Goal: Task Accomplishment & Management: Manage account settings

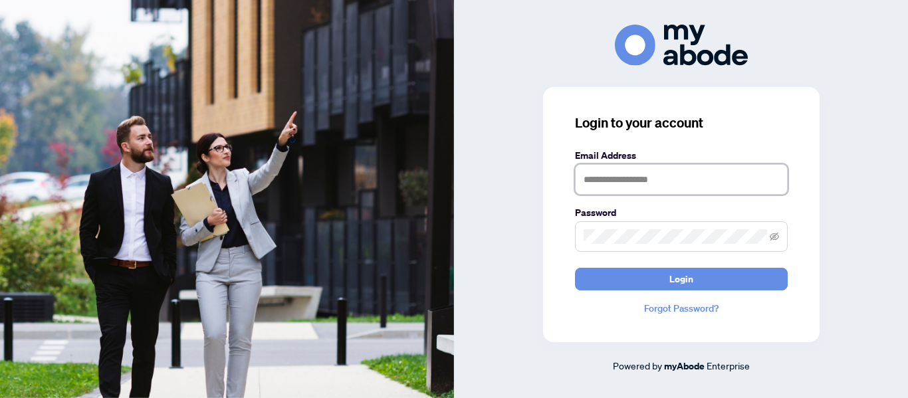
click at [692, 182] on input "text" at bounding box center [681, 179] width 213 height 31
type input "**********"
click at [634, 226] on span at bounding box center [681, 236] width 213 height 31
click at [575, 268] on button "Login" at bounding box center [681, 279] width 213 height 23
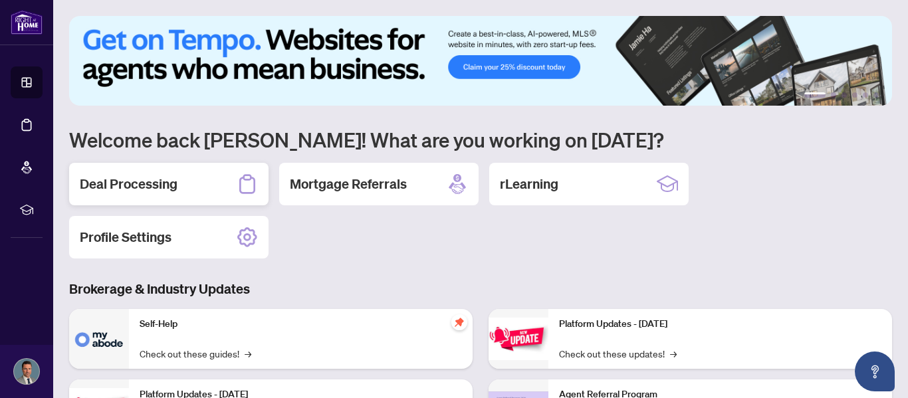
click at [194, 196] on div "Deal Processing" at bounding box center [168, 184] width 199 height 43
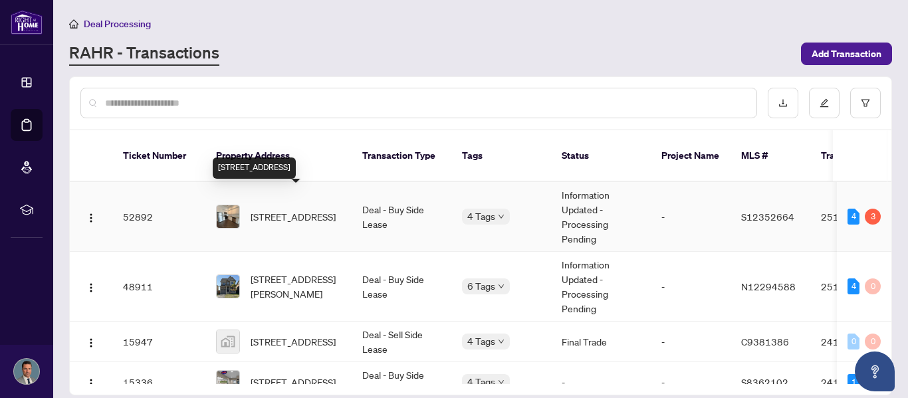
click at [297, 209] on span "[STREET_ADDRESS]" at bounding box center [293, 216] width 85 height 15
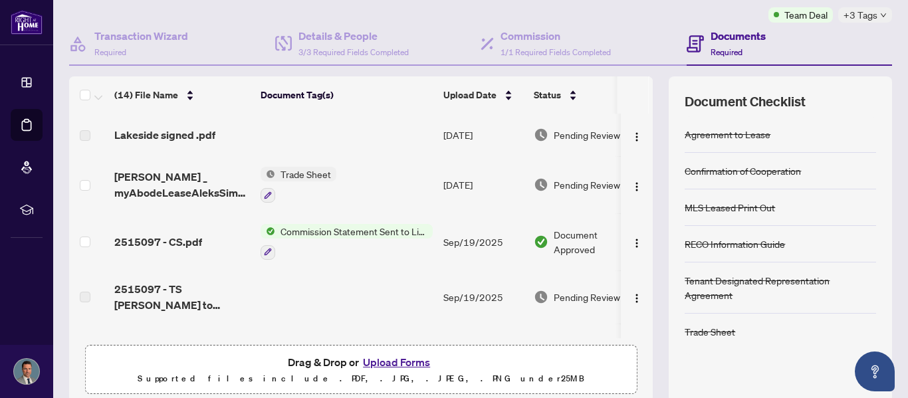
scroll to position [107, 0]
drag, startPoint x: 652, startPoint y: 151, endPoint x: 650, endPoint y: 101, distance: 49.9
click at [650, 101] on div "(14) File Name Document Tag(s) Upload Date Status Lakeside signed .pdf [DATE] P…" at bounding box center [361, 207] width 584 height 262
click at [650, 101] on th at bounding box center [651, 94] width 4 height 37
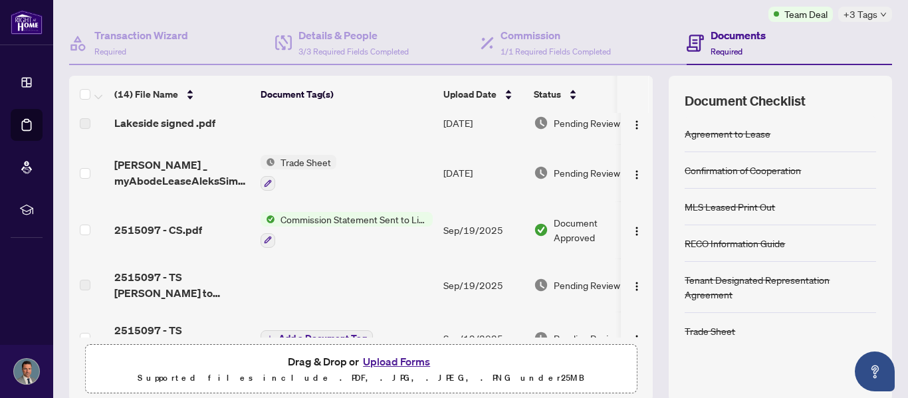
scroll to position [0, 0]
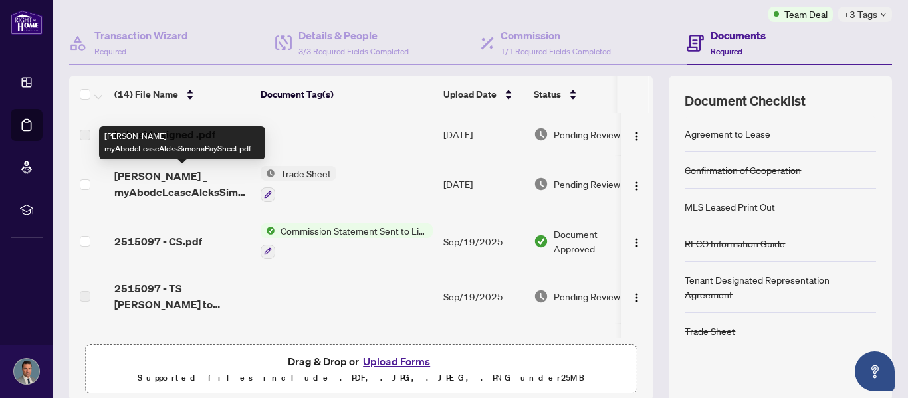
click at [194, 192] on span "[PERSON_NAME] _ myAbodeLeaseAleksSimonaPaySheet.pdf" at bounding box center [182, 184] width 136 height 32
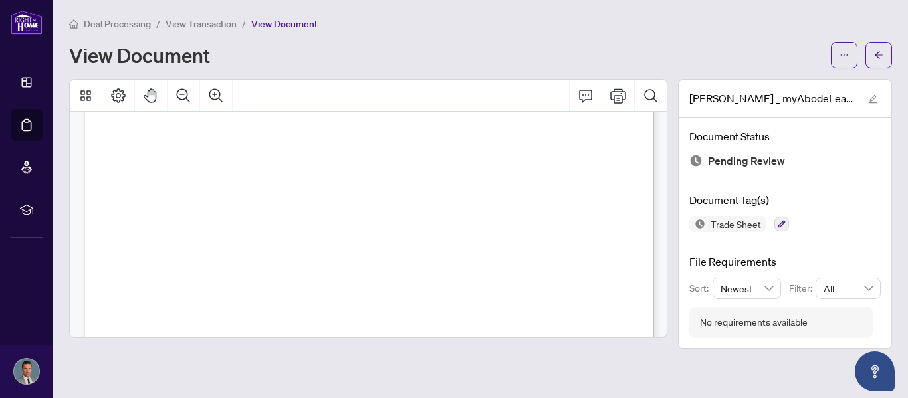
scroll to position [505, 0]
click at [874, 61] on span "button" at bounding box center [878, 55] width 9 height 21
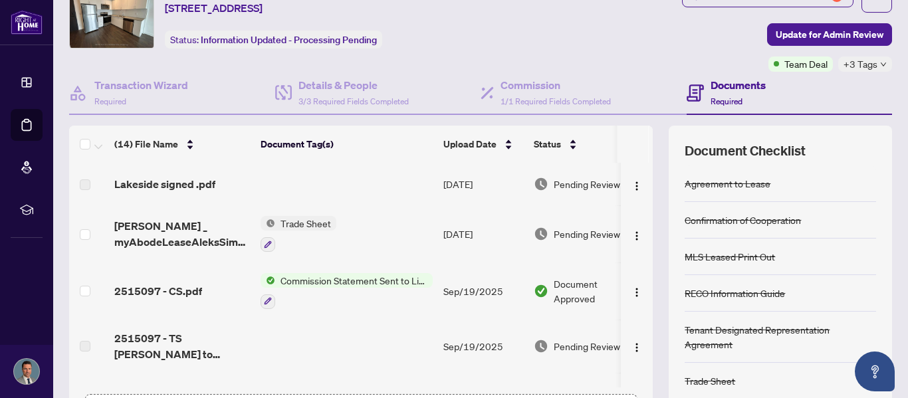
scroll to position [159, 0]
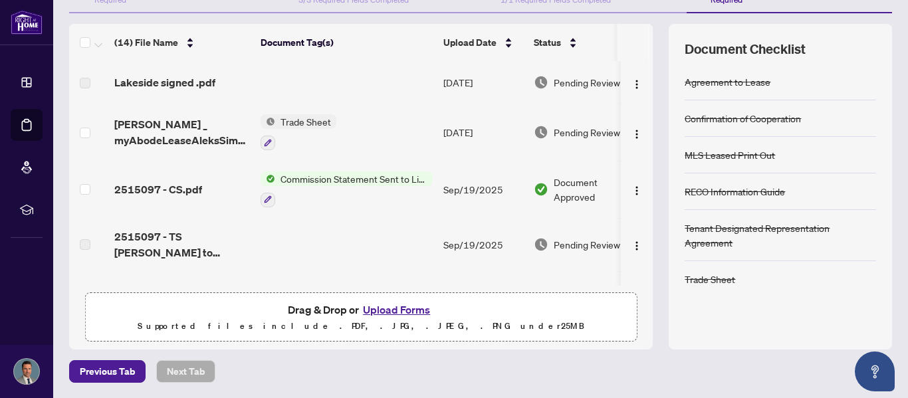
click at [378, 310] on button "Upload Forms" at bounding box center [396, 309] width 75 height 17
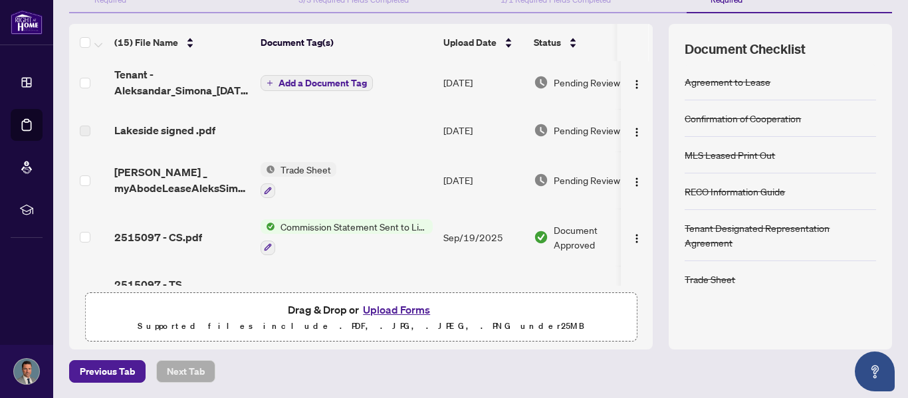
scroll to position [0, 0]
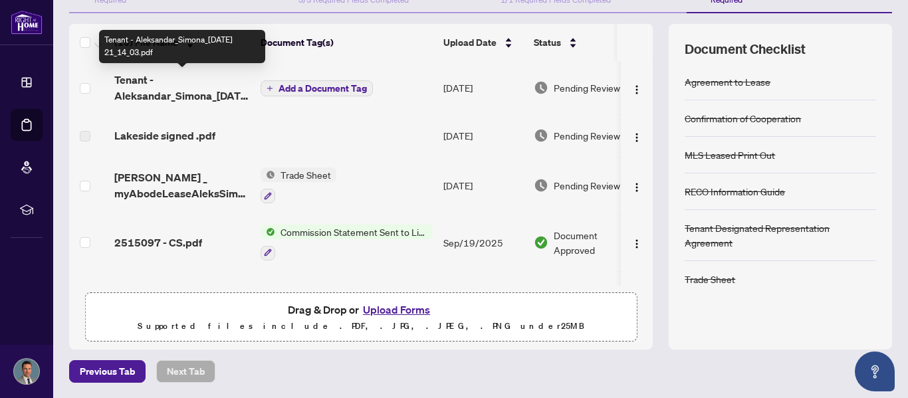
click at [150, 92] on span "Tenant - Aleksandar_Simona_[DATE] 21_14_03.pdf" at bounding box center [182, 88] width 136 height 32
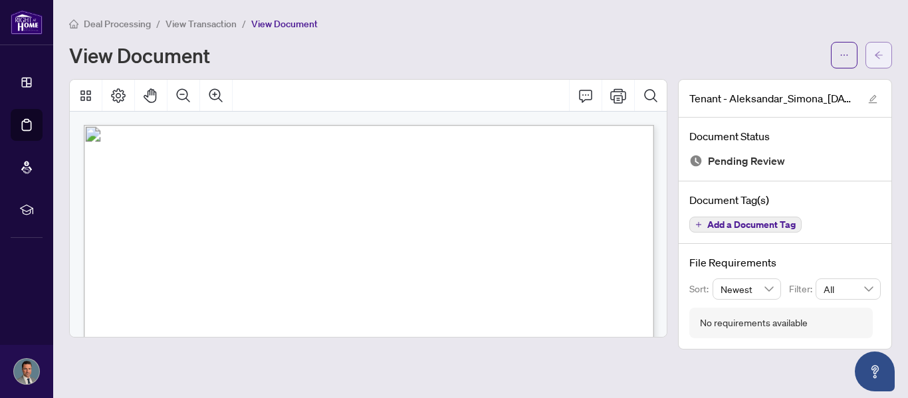
click at [883, 51] on icon "arrow-left" at bounding box center [878, 55] width 9 height 9
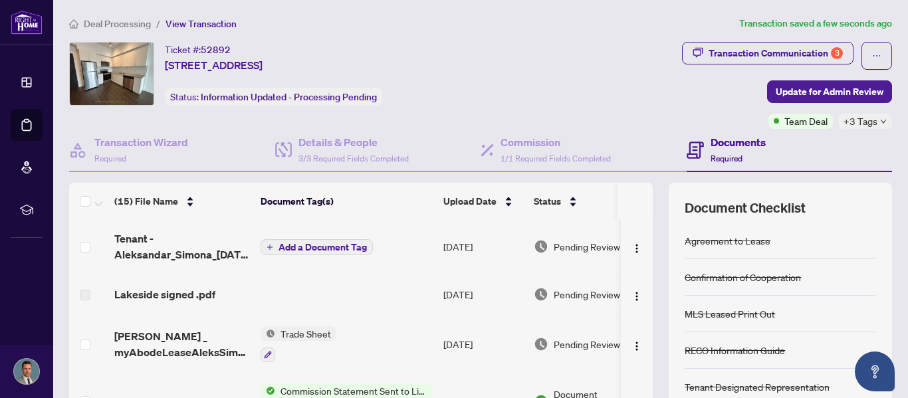
click at [288, 253] on button "Add a Document Tag" at bounding box center [317, 247] width 112 height 16
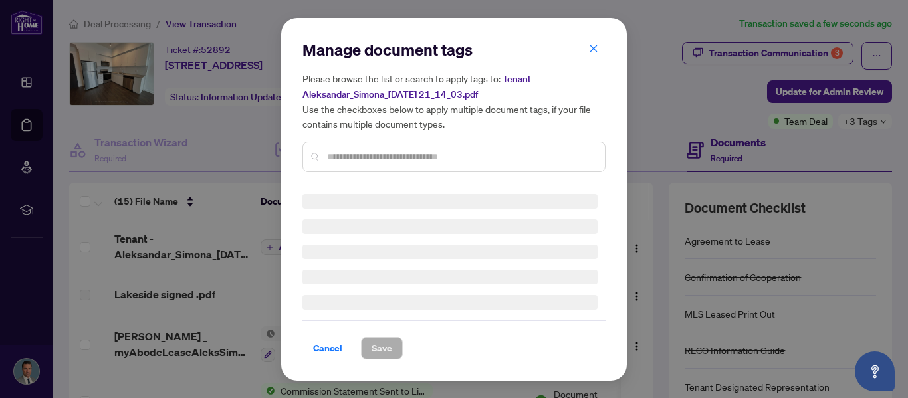
click at [348, 159] on div "Manage document tags Please browse the list or search to apply tags to: Tenant …" at bounding box center [454, 111] width 303 height 144
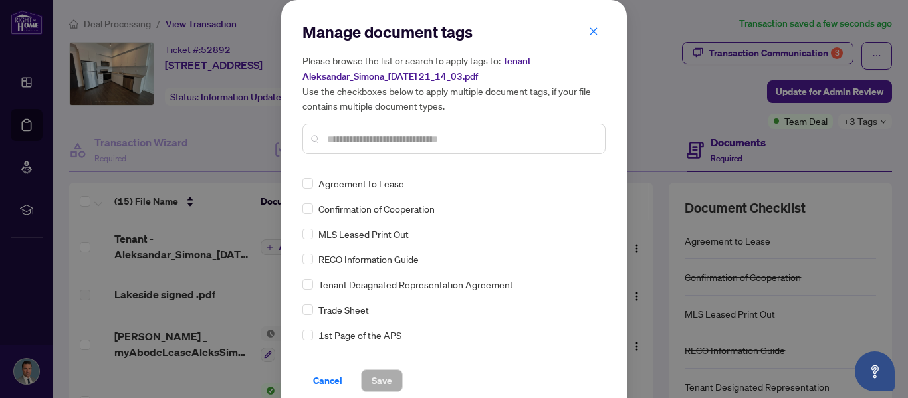
click at [359, 138] on input "text" at bounding box center [460, 139] width 267 height 15
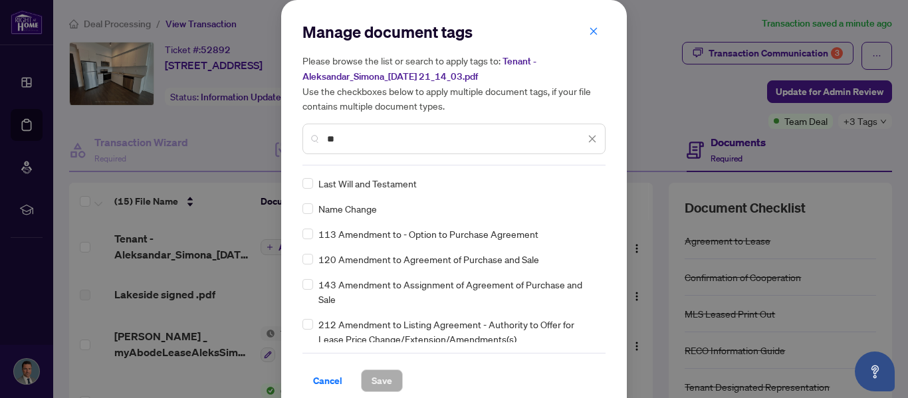
type input "*"
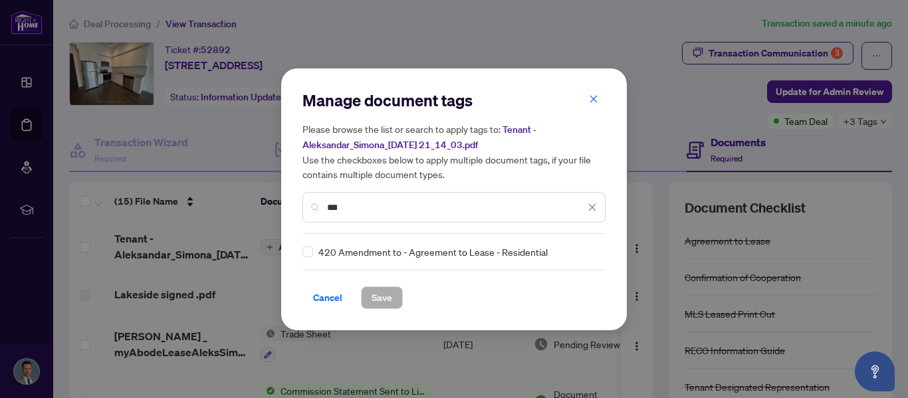
type input "***"
click at [382, 293] on span "Save" at bounding box center [382, 297] width 21 height 21
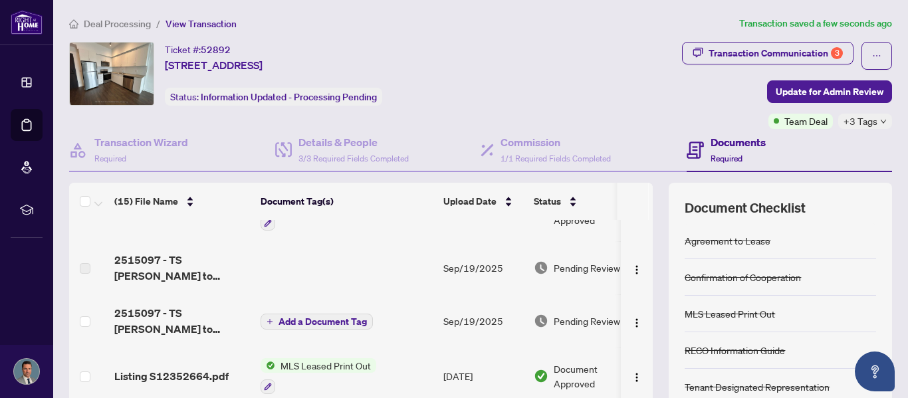
scroll to position [195, 0]
